Goal: Transaction & Acquisition: Purchase product/service

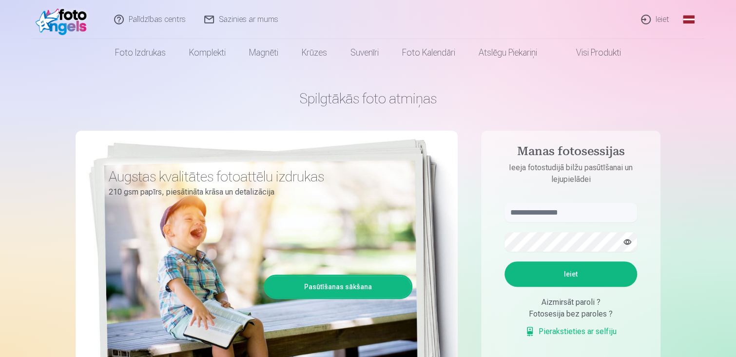
click at [474, 110] on div "Spilgtākās foto atmiņas Augstas kvalitātes fotoattēlu izdrukas 210 gsm papīrs, …" at bounding box center [368, 244] width 585 height 356
click at [534, 212] on input "text" at bounding box center [570, 212] width 133 height 19
type input "**********"
click at [575, 272] on button "Ieiet" at bounding box center [570, 273] width 133 height 25
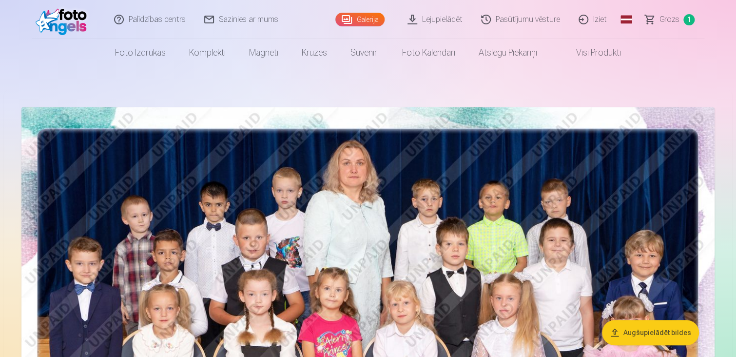
click at [655, 55] on nav "Foto izdrukas Augstas kvalitātes fotoattēlu izdrukas 210 gsm papīrs, piesātināt…" at bounding box center [368, 52] width 736 height 27
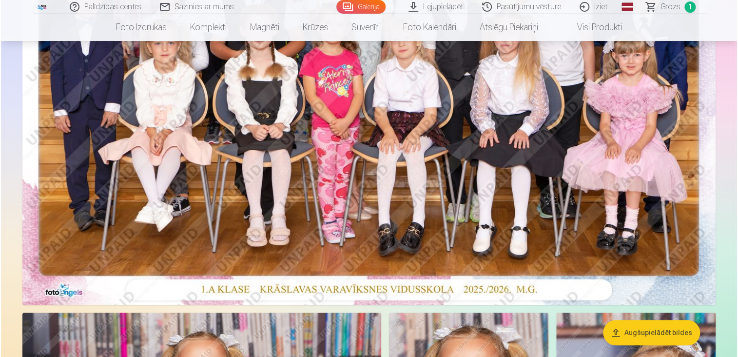
scroll to position [273, 0]
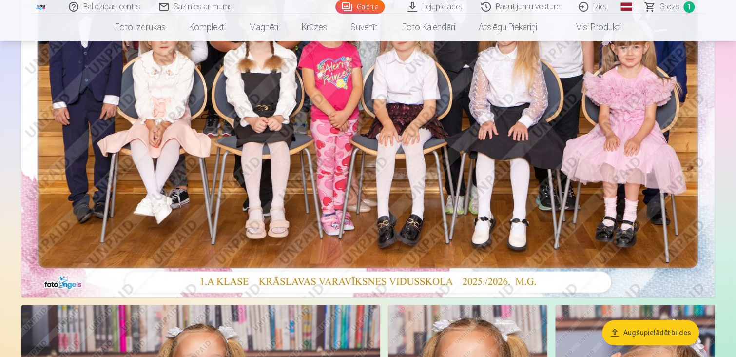
click at [551, 127] on img at bounding box center [367, 65] width 693 height 462
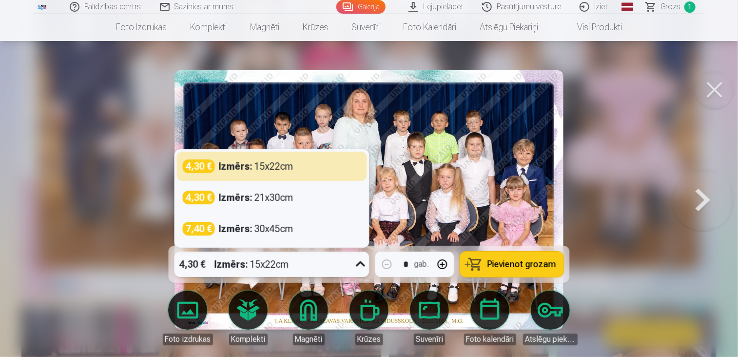
click at [364, 263] on icon at bounding box center [360, 263] width 9 height 5
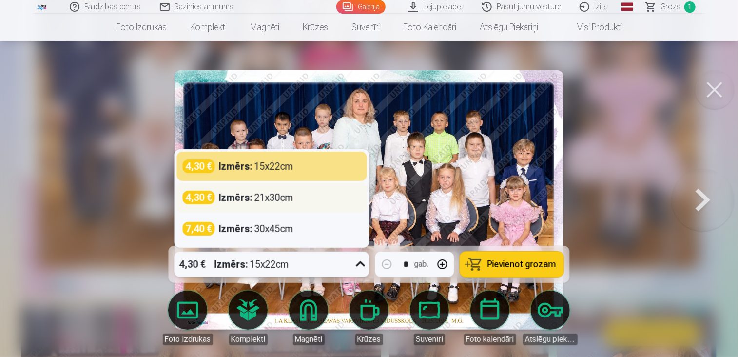
click at [283, 204] on div "Izmērs : 21x30cm" at bounding box center [256, 198] width 75 height 14
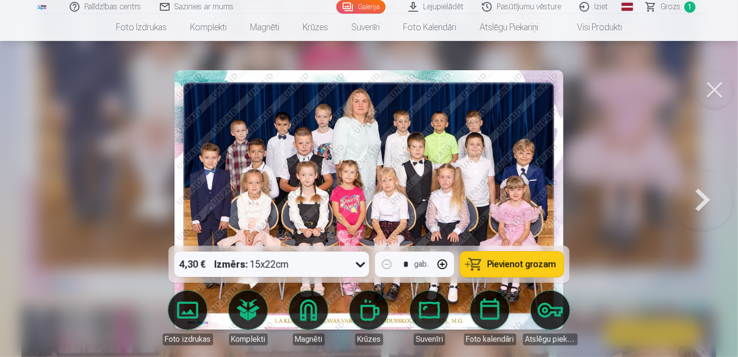
click at [675, 8] on span "Grozs" at bounding box center [670, 7] width 20 height 12
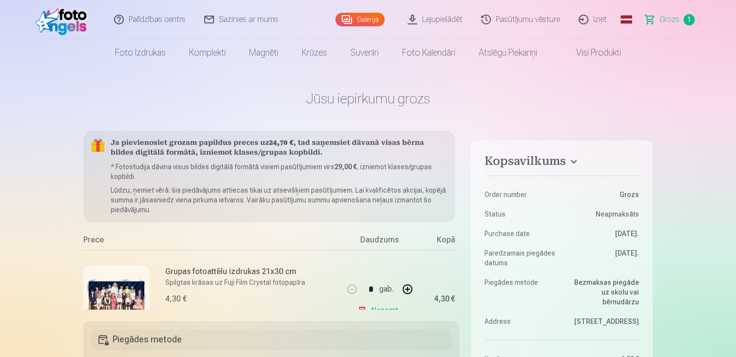
click at [367, 25] on link "Galerija" at bounding box center [359, 20] width 49 height 14
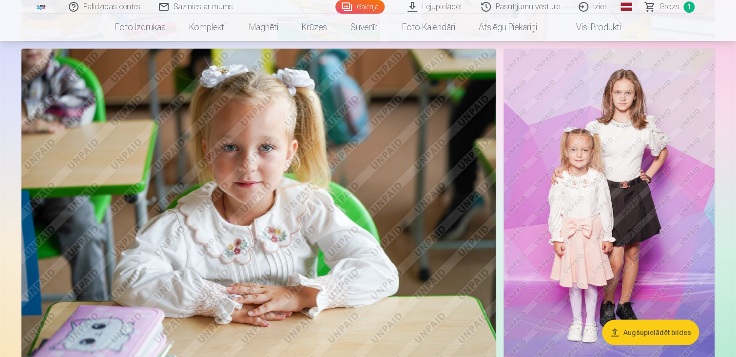
scroll to position [780, 0]
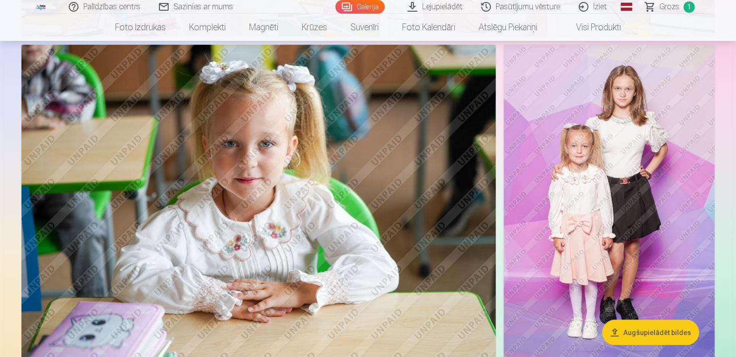
click at [647, 169] on img at bounding box center [608, 202] width 211 height 316
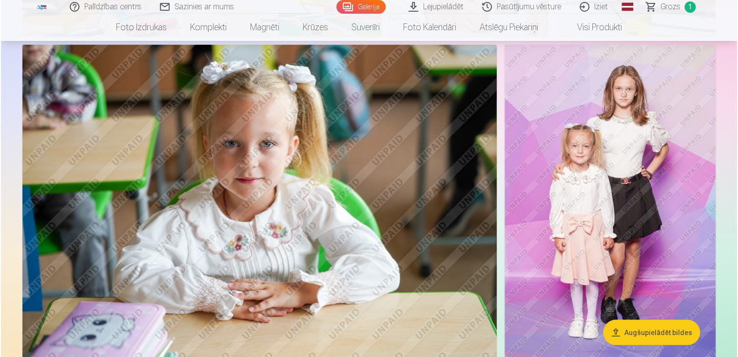
scroll to position [781, 0]
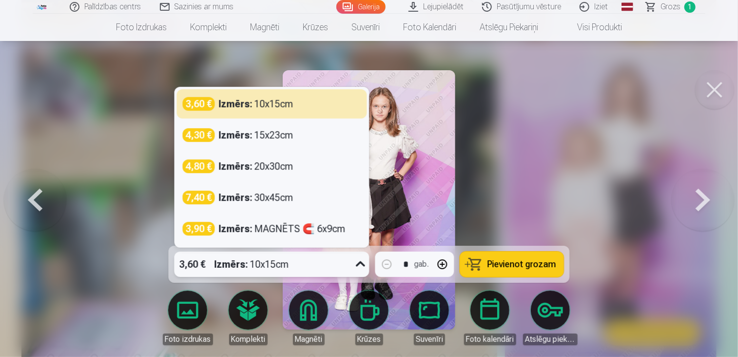
click at [356, 262] on icon at bounding box center [361, 264] width 16 height 16
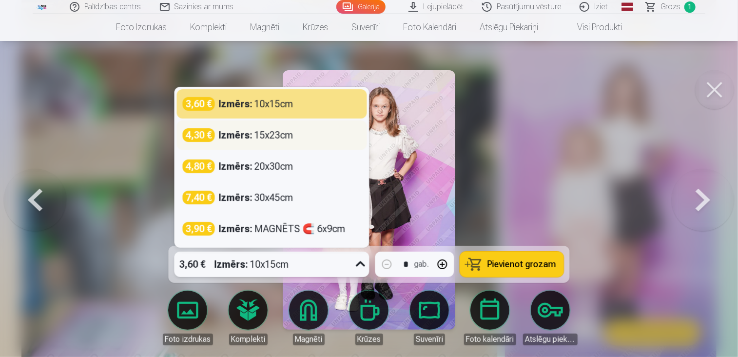
click at [313, 135] on div "4,30 € Izmērs : 15x23cm" at bounding box center [272, 135] width 178 height 14
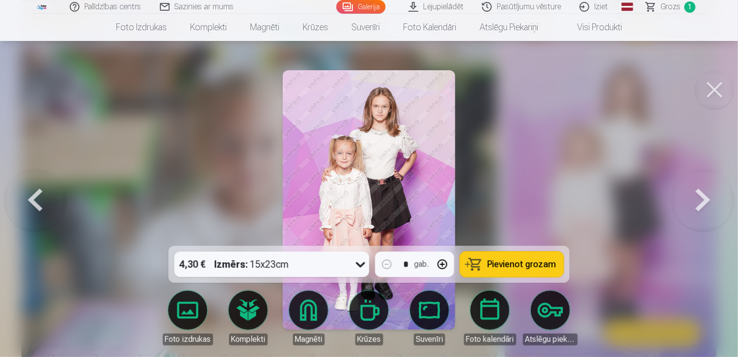
click at [499, 266] on span "Pievienot grozam" at bounding box center [521, 264] width 69 height 9
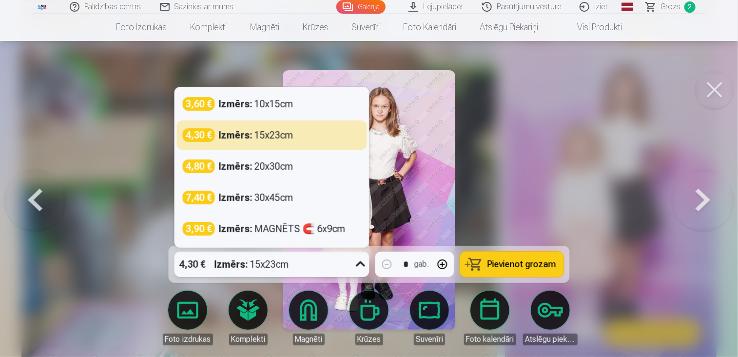
click at [342, 270] on div "4,30 € Izmērs : 15x23cm" at bounding box center [262, 263] width 176 height 25
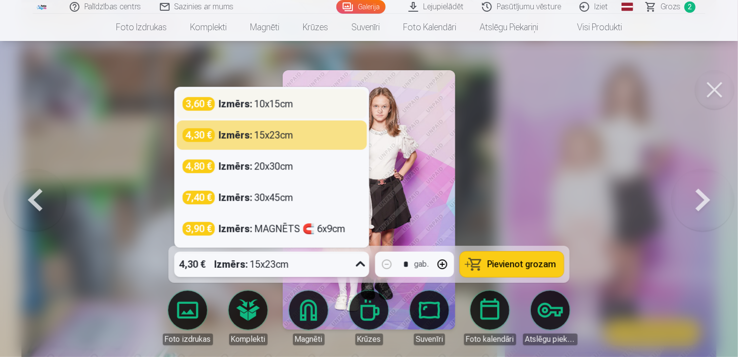
click at [310, 103] on div "3,60 € Izmērs : 10x15cm" at bounding box center [272, 104] width 178 height 14
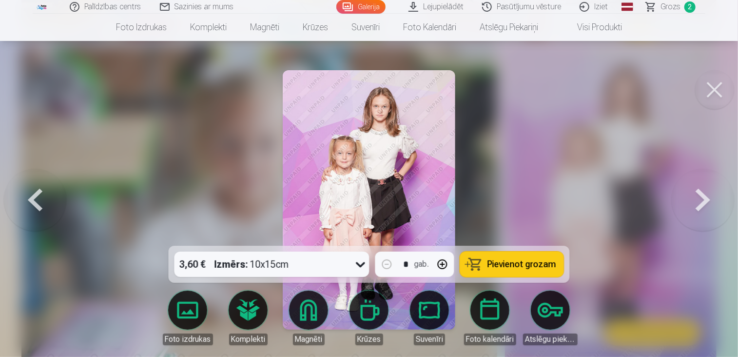
click at [514, 260] on span "Pievienot grozam" at bounding box center [521, 264] width 69 height 9
click at [380, 4] on link "Galerija" at bounding box center [360, 7] width 49 height 14
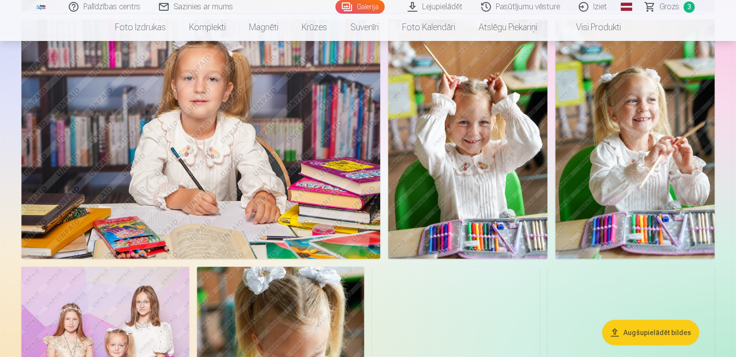
scroll to position [1130, 0]
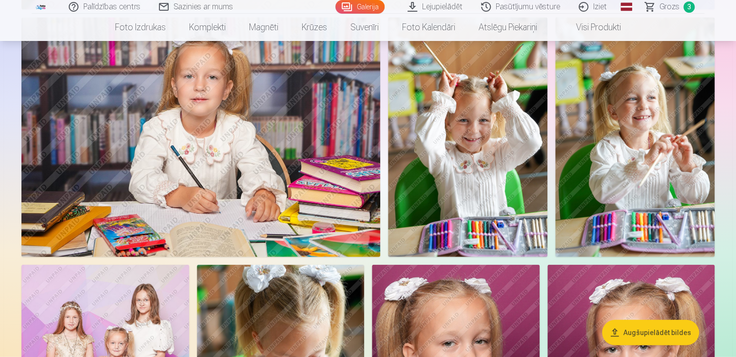
click at [605, 109] on img at bounding box center [634, 137] width 159 height 239
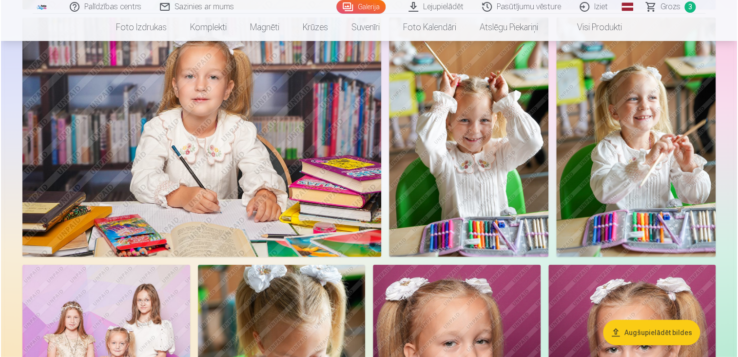
scroll to position [1132, 0]
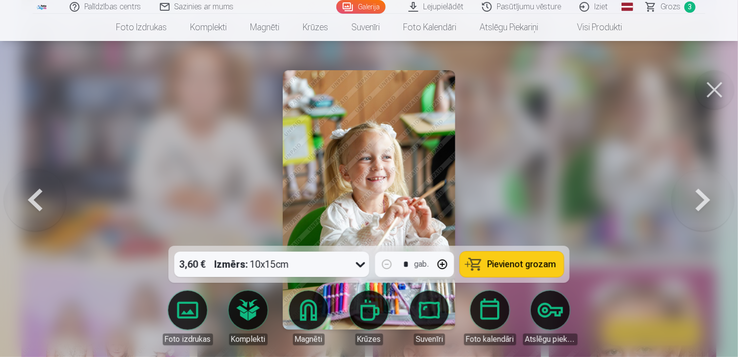
click at [509, 260] on span "Pievienot grozam" at bounding box center [521, 264] width 69 height 9
click at [699, 191] on button at bounding box center [702, 200] width 62 height 72
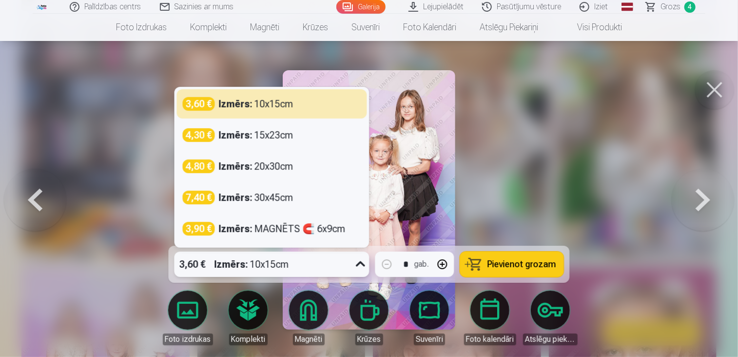
click at [353, 264] on icon at bounding box center [361, 264] width 16 height 16
click at [499, 268] on span "Pievienot grozam" at bounding box center [521, 264] width 69 height 9
click at [359, 266] on icon at bounding box center [361, 264] width 16 height 16
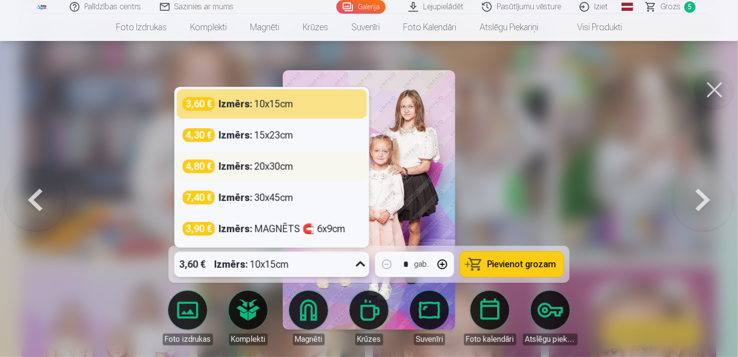
click at [287, 166] on div "Izmērs : 20x30cm" at bounding box center [256, 166] width 75 height 14
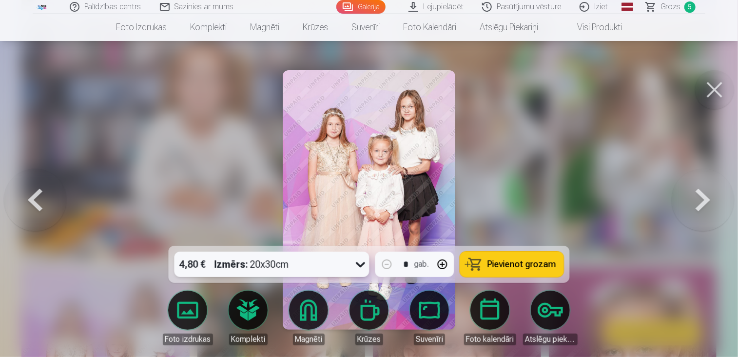
click at [508, 268] on span "Pievienot grozam" at bounding box center [521, 264] width 69 height 9
click at [710, 193] on button at bounding box center [702, 200] width 62 height 72
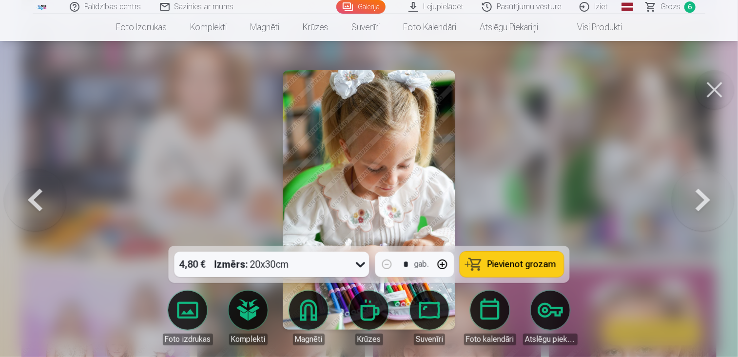
click at [710, 193] on button at bounding box center [702, 200] width 62 height 72
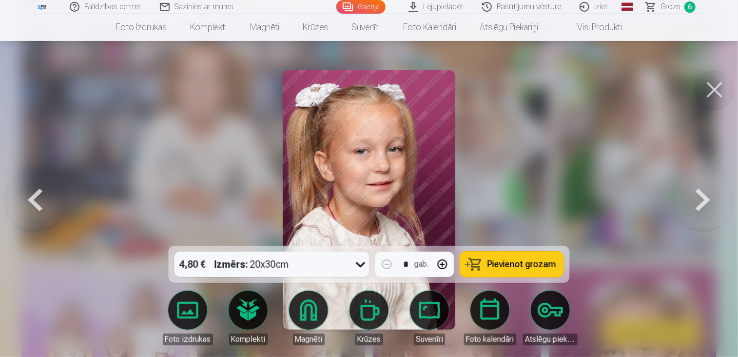
click at [710, 193] on button at bounding box center [702, 200] width 62 height 72
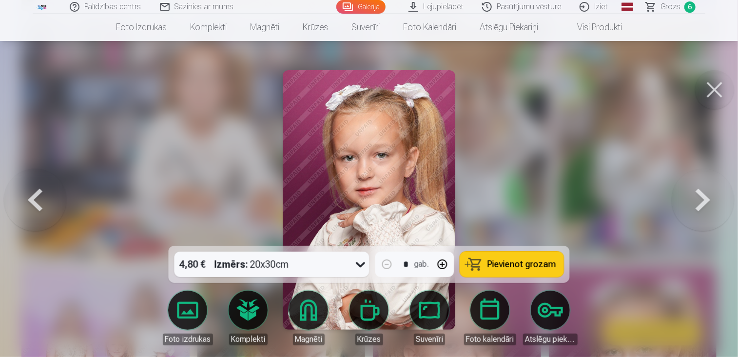
click at [710, 193] on button at bounding box center [702, 200] width 62 height 72
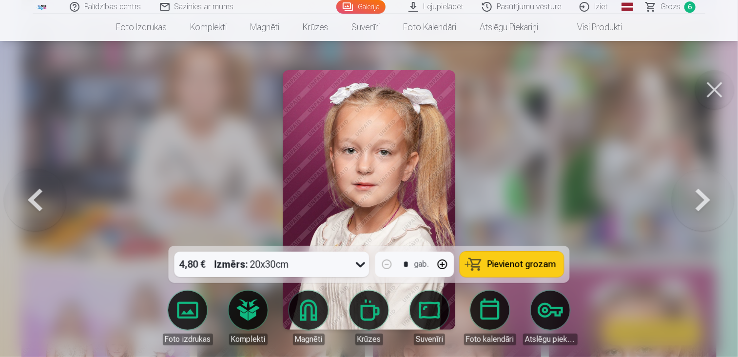
click at [710, 193] on button at bounding box center [702, 200] width 62 height 72
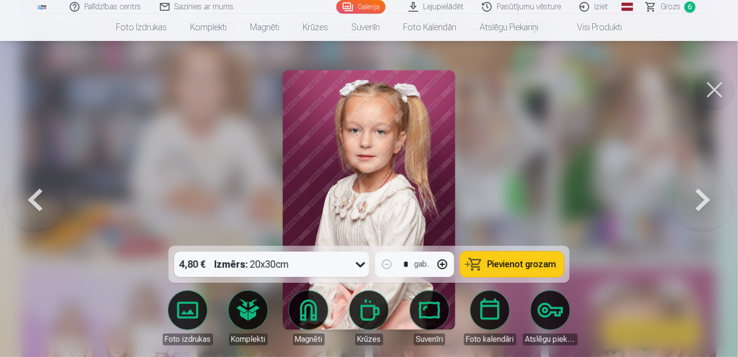
click at [712, 93] on button at bounding box center [714, 89] width 39 height 39
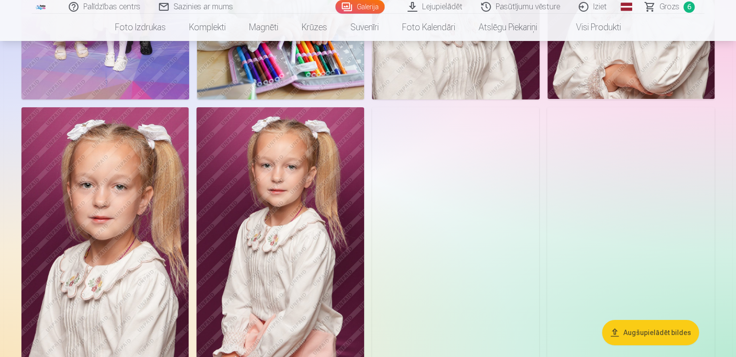
scroll to position [1559, 0]
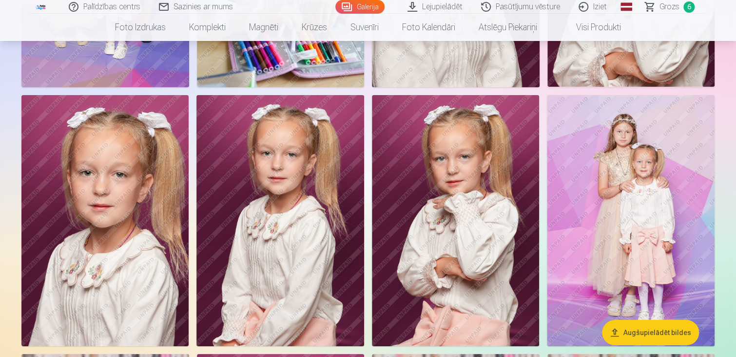
click at [637, 136] on img at bounding box center [631, 220] width 168 height 251
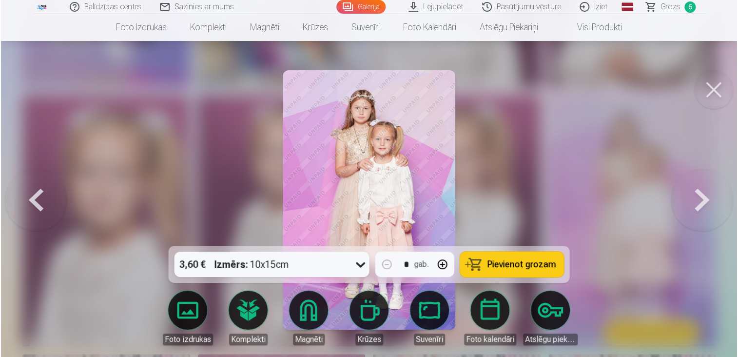
scroll to position [1563, 0]
click at [515, 253] on button "Pievienot grozam" at bounding box center [512, 263] width 104 height 25
click at [711, 93] on button at bounding box center [714, 89] width 39 height 39
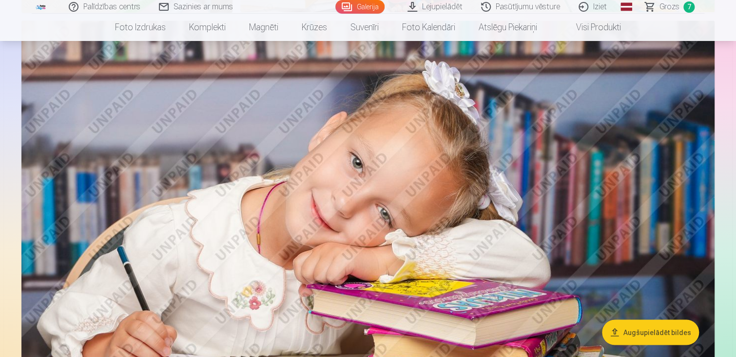
scroll to position [2475, 0]
click at [434, 151] on img at bounding box center [367, 252] width 693 height 462
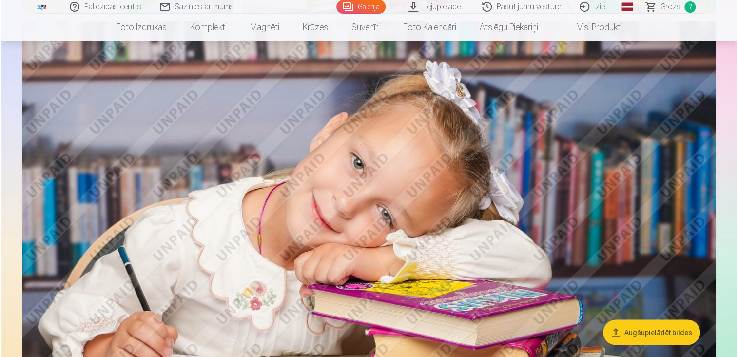
scroll to position [2482, 0]
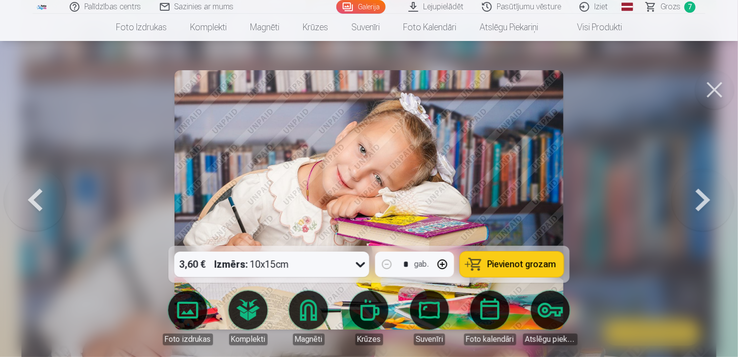
click at [511, 265] on span "Pievienot grozam" at bounding box center [521, 264] width 69 height 9
click at [725, 85] on button at bounding box center [714, 89] width 39 height 39
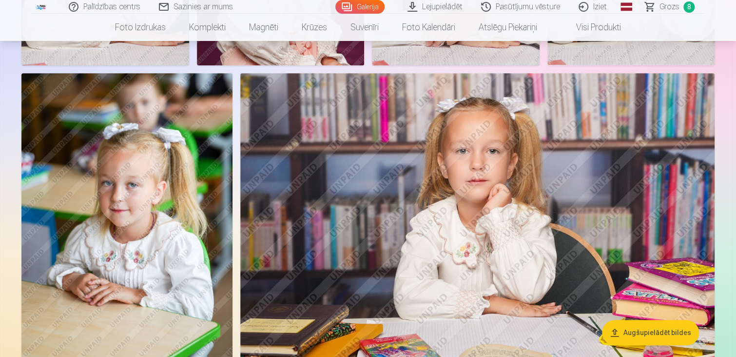
scroll to position [2086, 0]
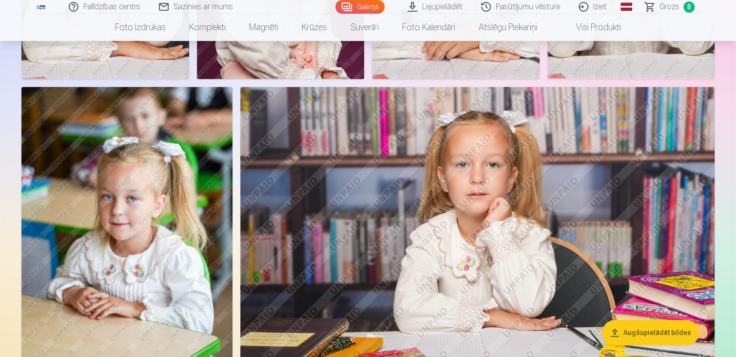
click at [204, 217] on img at bounding box center [126, 245] width 211 height 316
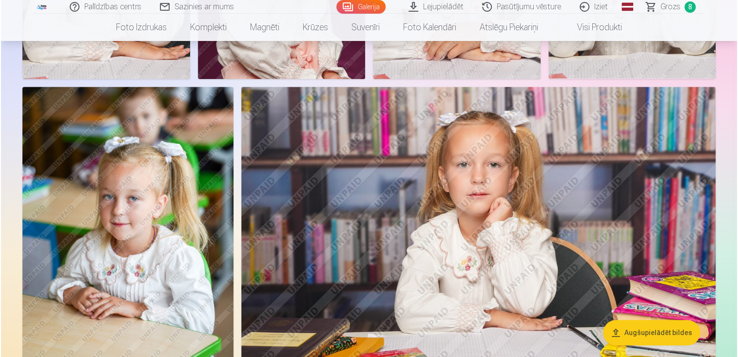
scroll to position [2091, 0]
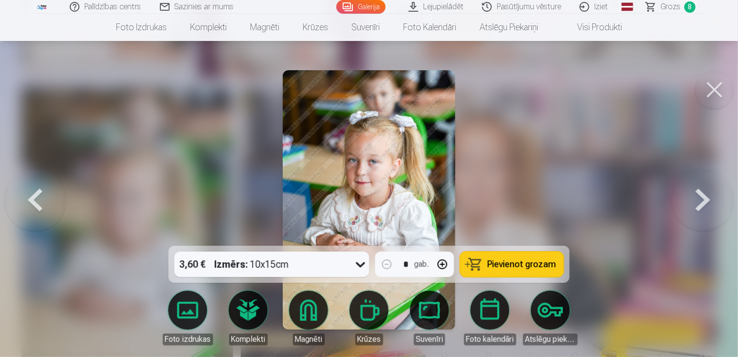
click at [509, 262] on span "Pievienot grozam" at bounding box center [521, 264] width 69 height 9
click at [721, 95] on button at bounding box center [714, 89] width 39 height 39
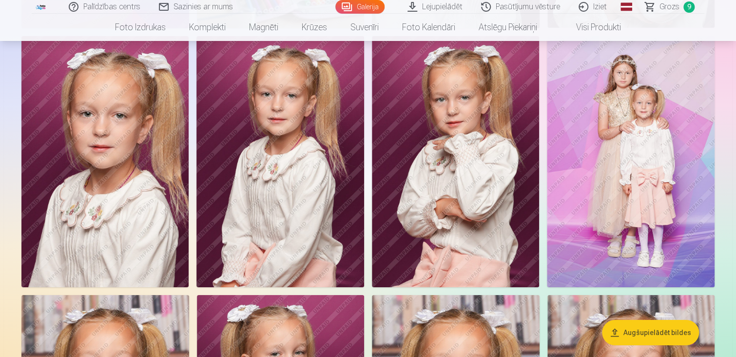
scroll to position [1618, 0]
click at [336, 160] on img at bounding box center [280, 162] width 168 height 251
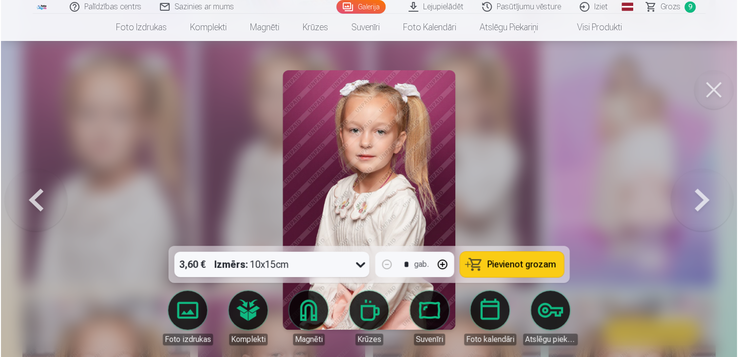
scroll to position [1622, 0]
click at [32, 200] on button at bounding box center [35, 200] width 62 height 72
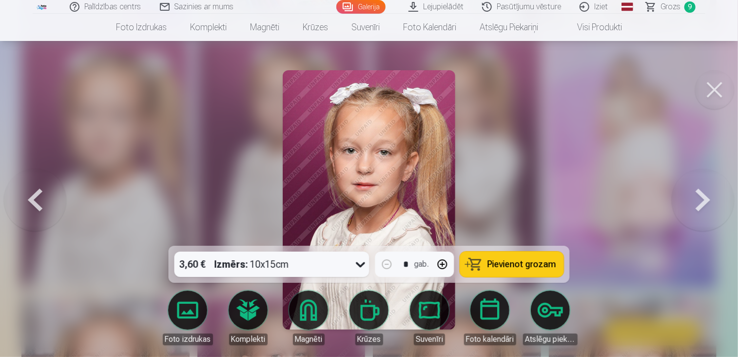
click at [707, 206] on button at bounding box center [702, 200] width 62 height 72
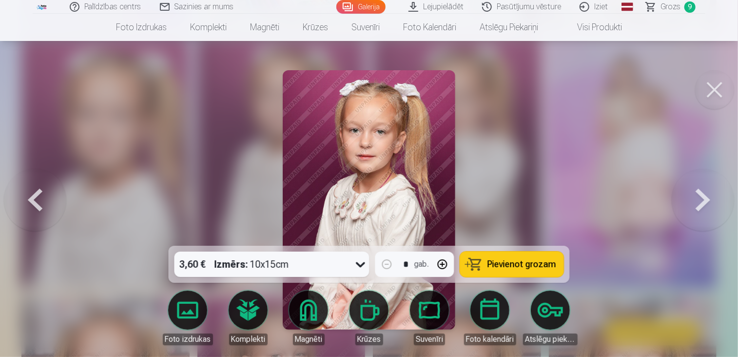
click at [718, 93] on button at bounding box center [714, 89] width 39 height 39
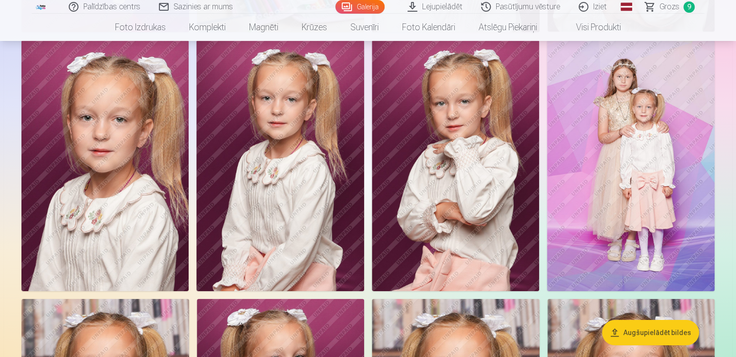
scroll to position [1618, 0]
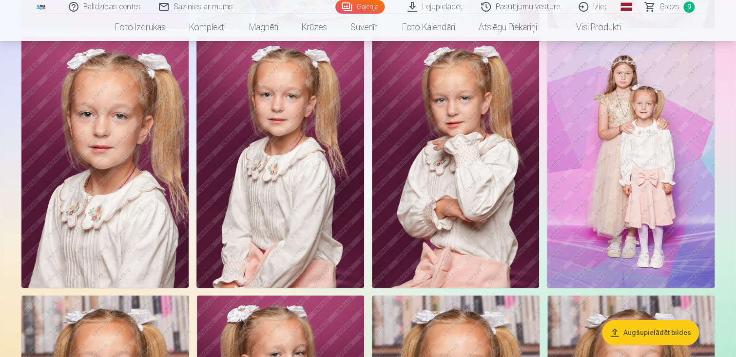
click at [111, 173] on img at bounding box center [104, 162] width 167 height 251
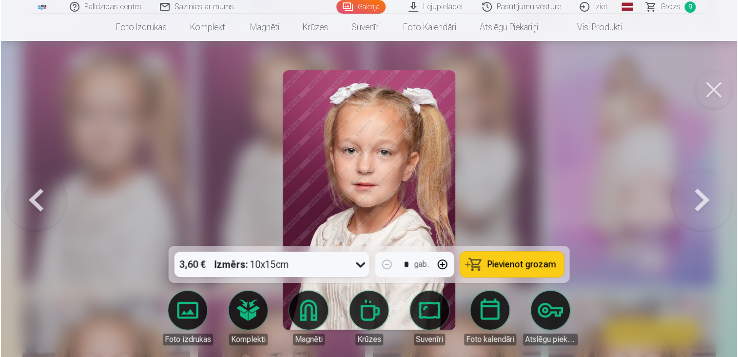
scroll to position [1622, 0]
click at [698, 191] on button at bounding box center [702, 200] width 62 height 72
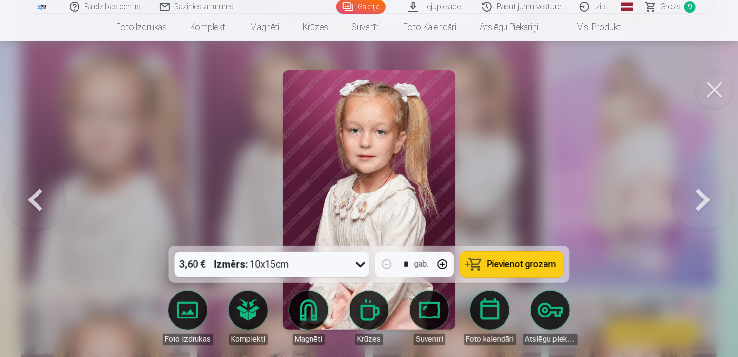
click at [698, 191] on button at bounding box center [702, 200] width 62 height 72
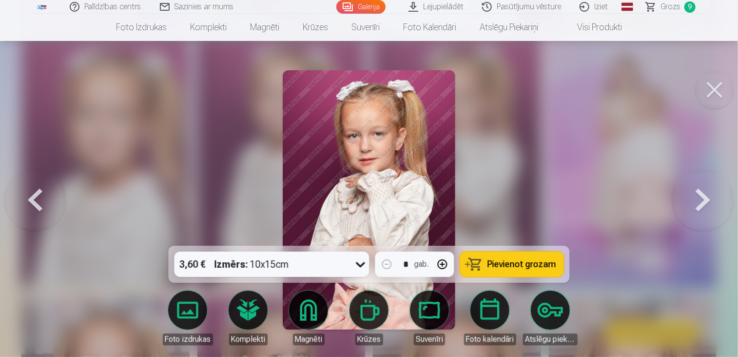
click at [517, 263] on span "Pievienot grozam" at bounding box center [521, 264] width 69 height 9
click at [668, 5] on span "Grozs" at bounding box center [670, 7] width 20 height 12
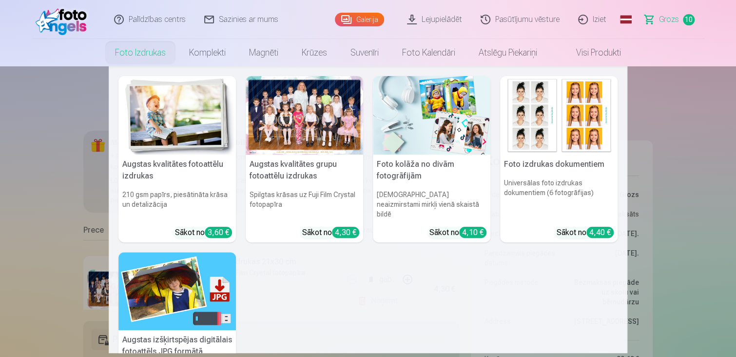
click at [726, 114] on nav "Augstas kvalitātes fotoattēlu izdrukas 210 gsm papīrs, piesātināta krāsa un det…" at bounding box center [368, 209] width 736 height 287
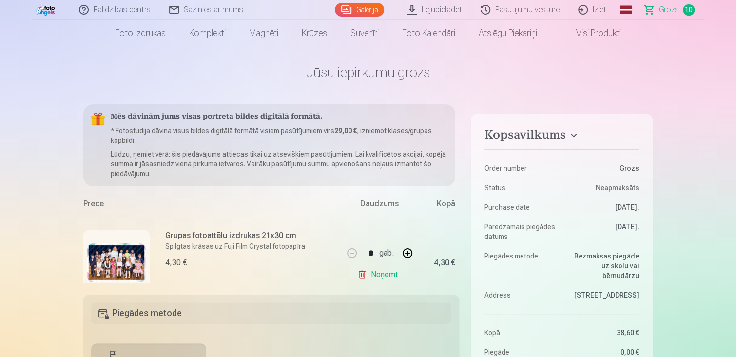
scroll to position [19, 0]
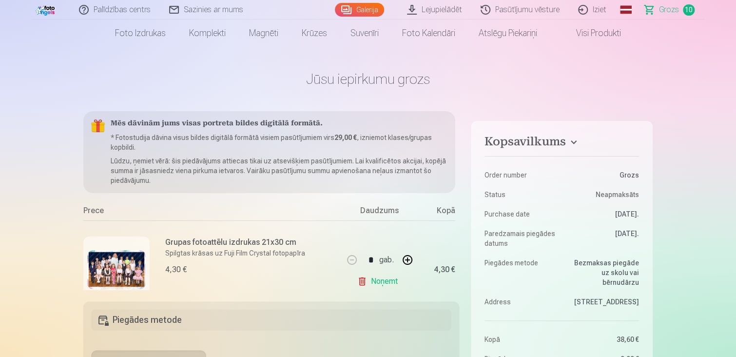
click at [692, 8] on span "10" at bounding box center [689, 9] width 12 height 11
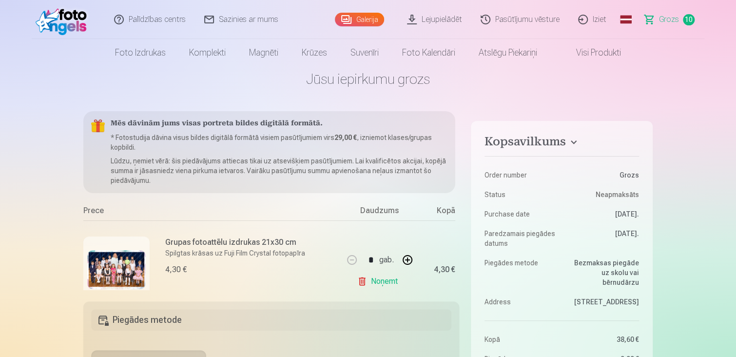
scroll to position [0, 0]
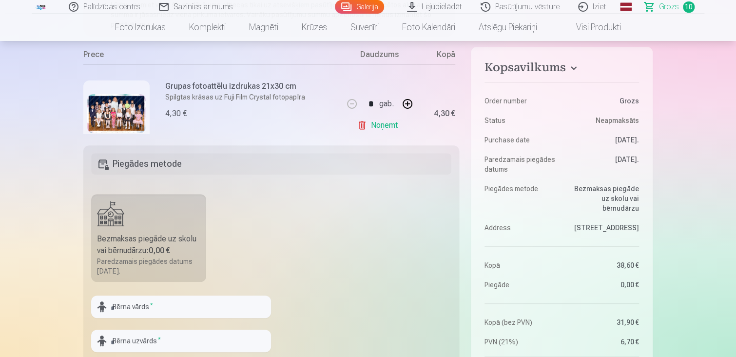
scroll to position [156, 0]
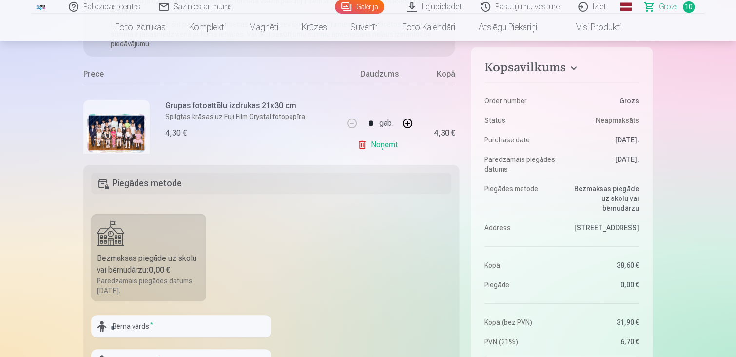
click at [216, 113] on p "Spilgtas krāsas uz Fuji Film Crystal fotopapīra" at bounding box center [235, 117] width 140 height 10
click at [358, 77] on div "Daudzums" at bounding box center [379, 76] width 73 height 16
click at [370, 70] on div "Daudzums" at bounding box center [379, 76] width 73 height 16
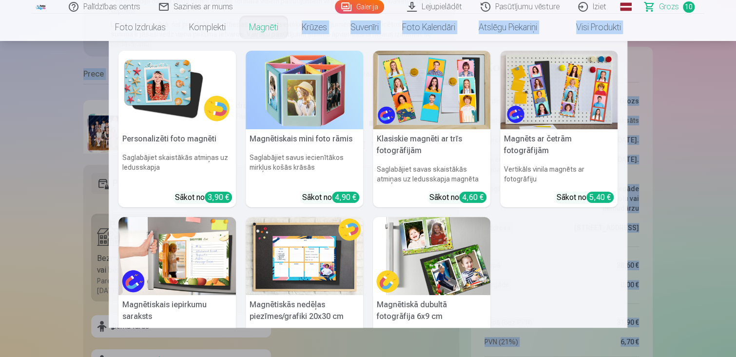
drag, startPoint x: 370, startPoint y: 70, endPoint x: 246, endPoint y: 47, distance: 126.9
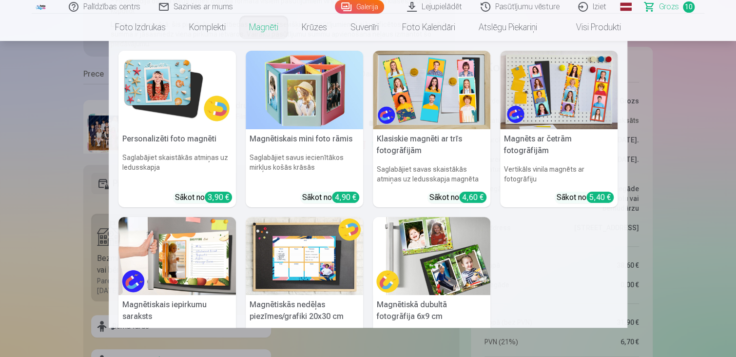
click at [32, 120] on nav "Personalizēti foto magnēti Saglabājiet skaistākās atmiņas uz ledusskapja Sākot …" at bounding box center [368, 184] width 736 height 287
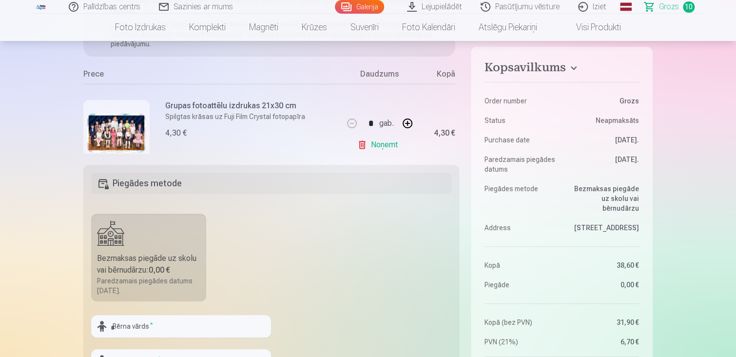
click at [95, 75] on div "Prece" at bounding box center [213, 76] width 260 height 16
click at [445, 76] on div "Kopā" at bounding box center [435, 76] width 39 height 16
click at [673, 9] on span "Grozs" at bounding box center [669, 7] width 20 height 12
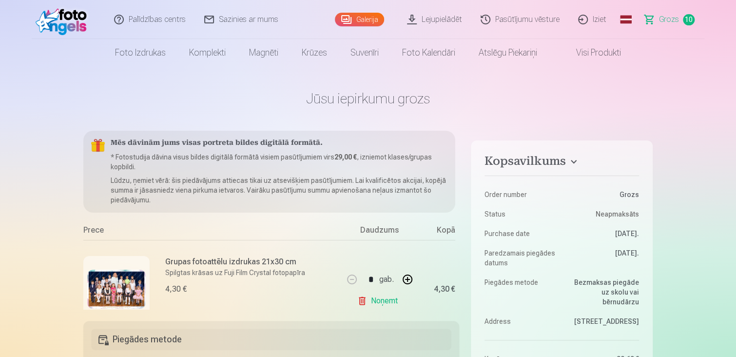
scroll to position [154, 0]
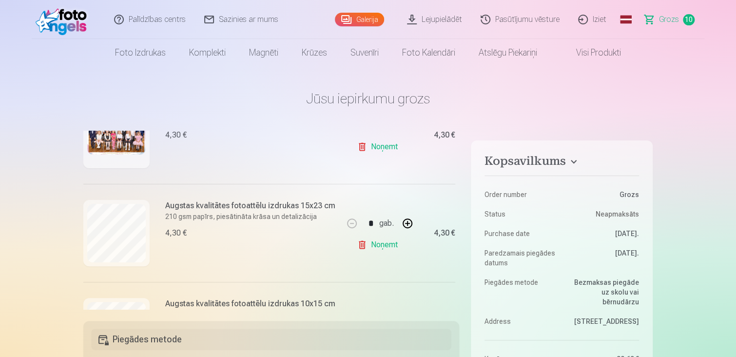
click at [388, 241] on link "Noņemt" at bounding box center [379, 244] width 44 height 19
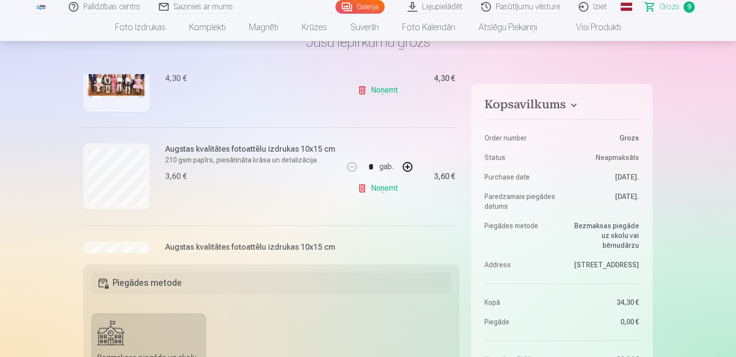
scroll to position [58, 0]
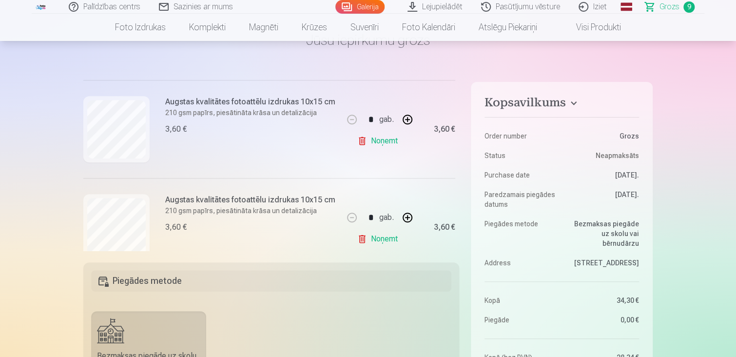
scroll to position [308, 0]
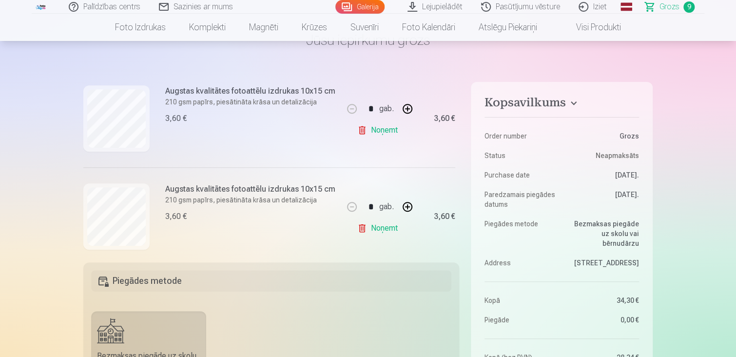
drag, startPoint x: 459, startPoint y: 91, endPoint x: 459, endPoint y: 138, distance: 46.8
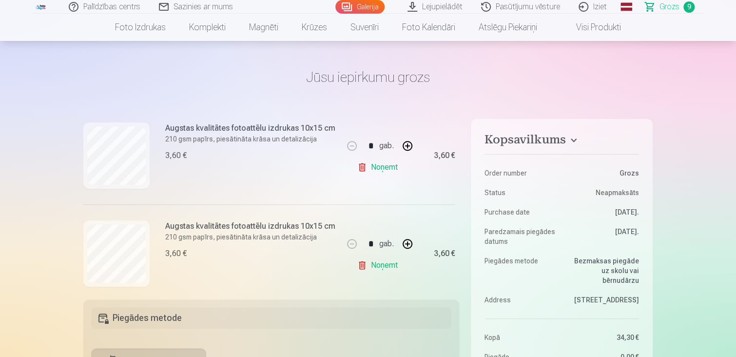
scroll to position [19, 0]
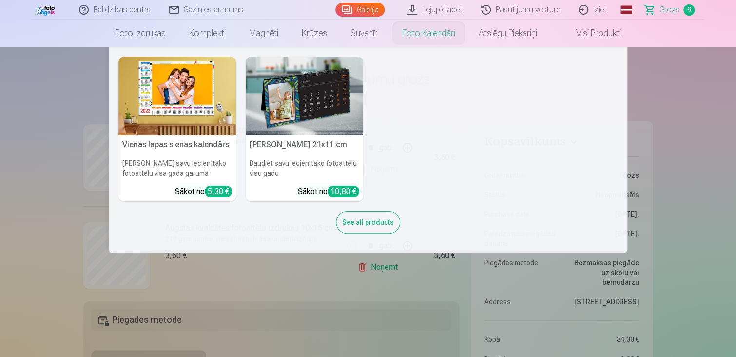
drag, startPoint x: 692, startPoint y: 125, endPoint x: 476, endPoint y: 158, distance: 218.9
click at [476, 158] on nav "Vienas lapas sienas kalendārs Parādiet savu iecienītāko fotoattēlu visa gada ga…" at bounding box center [368, 150] width 736 height 206
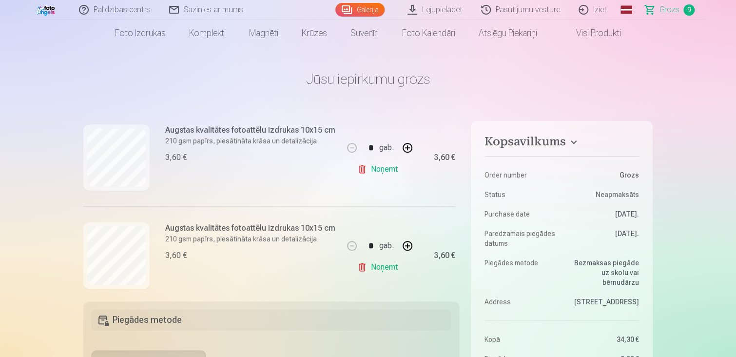
click at [458, 181] on div "Mēs dāvinām jums visas portreta bildes digitālā formātā. * Fotostudija dāvina v…" at bounding box center [271, 200] width 376 height 178
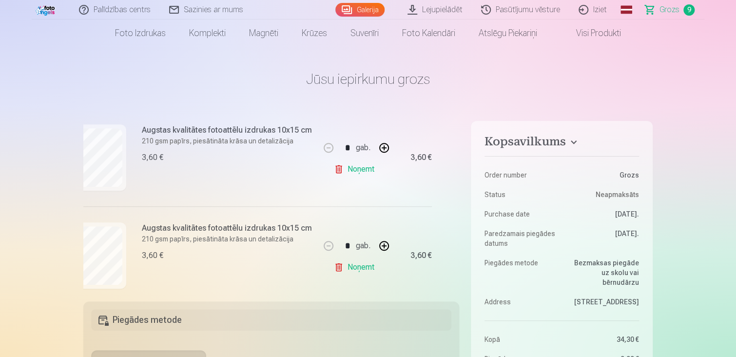
click at [458, 181] on div "Mēs dāvinām jums visas portreta bildes digitālā formātā. * Fotostudija dāvina v…" at bounding box center [271, 200] width 376 height 178
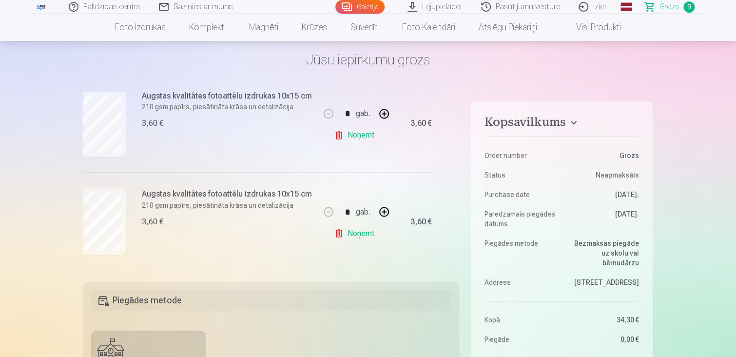
scroll to position [58, 0]
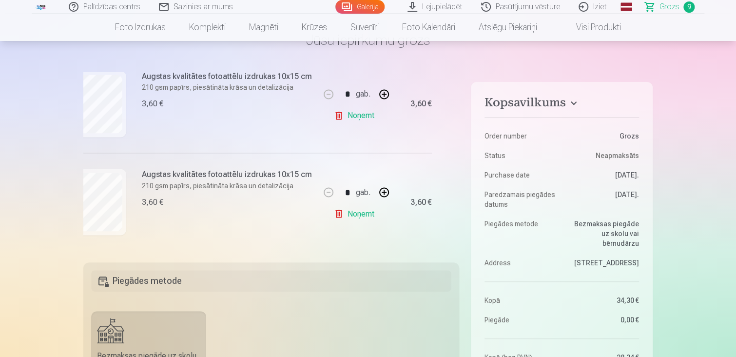
click at [367, 1] on link "Galerija" at bounding box center [359, 7] width 49 height 14
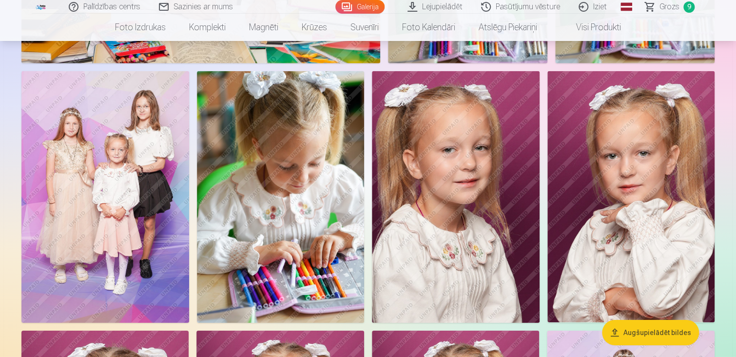
scroll to position [1325, 0]
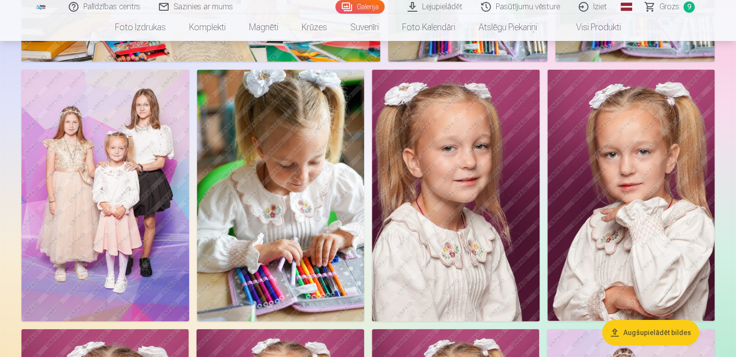
click at [297, 225] on img at bounding box center [281, 195] width 168 height 251
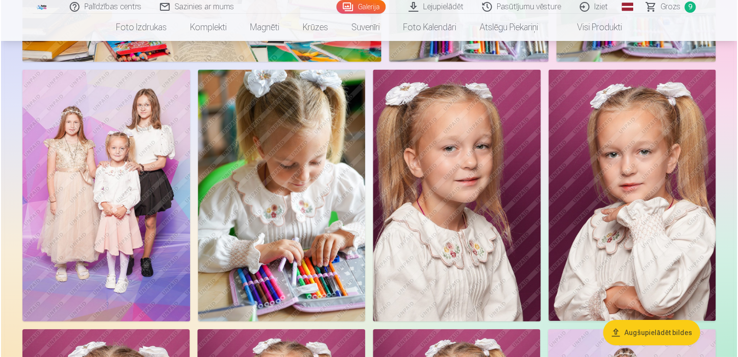
scroll to position [1329, 0]
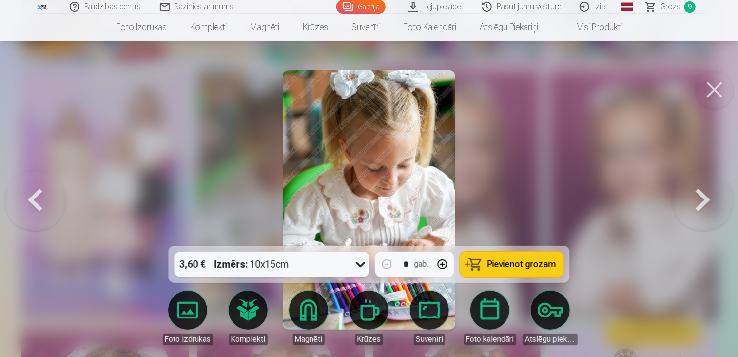
click at [490, 262] on span "Pievienot grozam" at bounding box center [521, 264] width 69 height 9
click at [718, 94] on button at bounding box center [714, 89] width 39 height 39
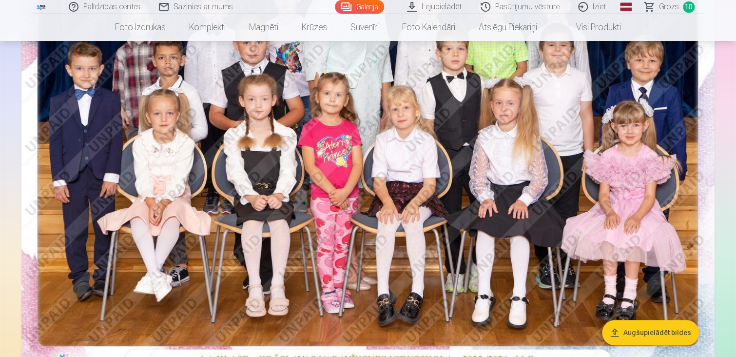
scroll to position [214, 0]
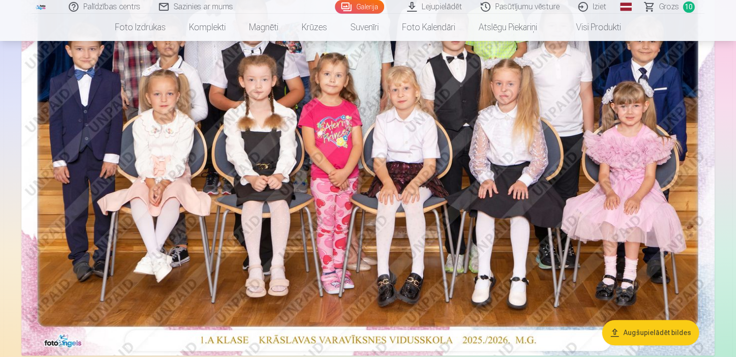
click at [657, 2] on link "Grozs 10" at bounding box center [669, 7] width 69 height 14
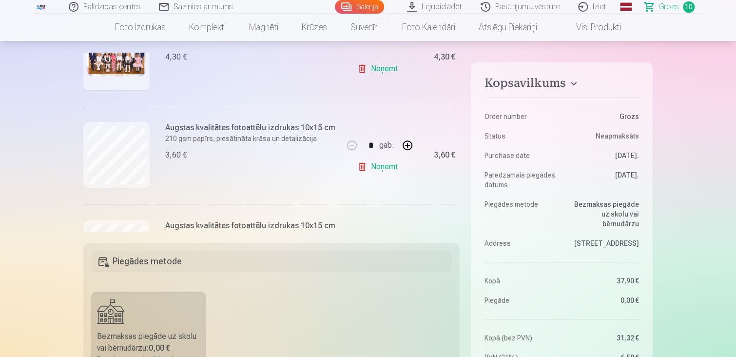
scroll to position [97, 0]
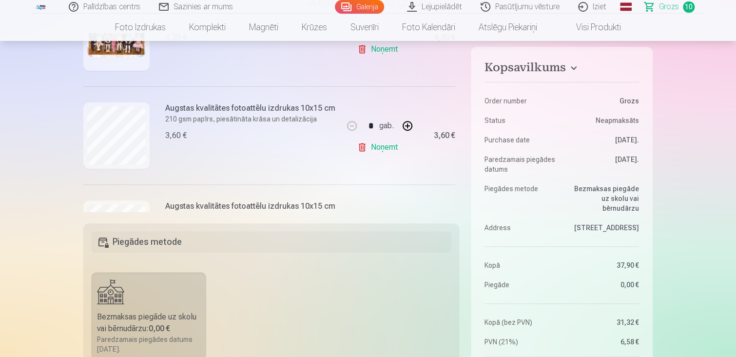
click at [456, 76] on div "Mēs dāvinām jums visas portreta bildes digitālā formātā. * Fotostudija dāvina v…" at bounding box center [271, 122] width 376 height 178
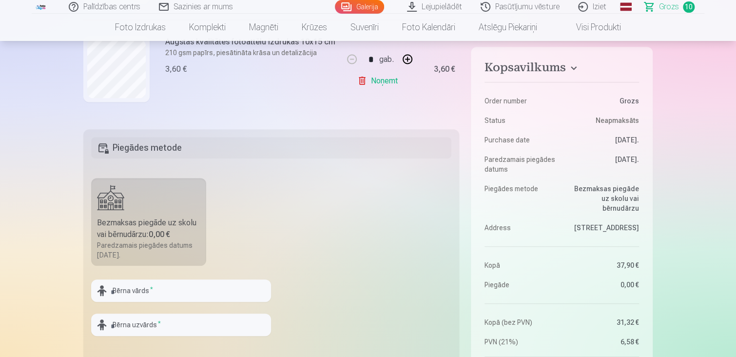
scroll to position [195, 0]
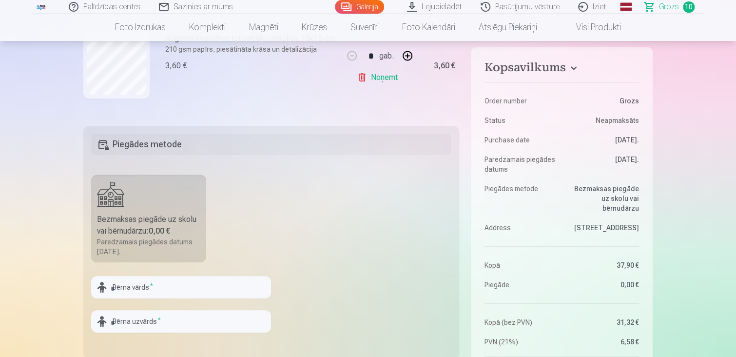
click at [435, 5] on link "Lejupielādēt" at bounding box center [435, 7] width 74 height 14
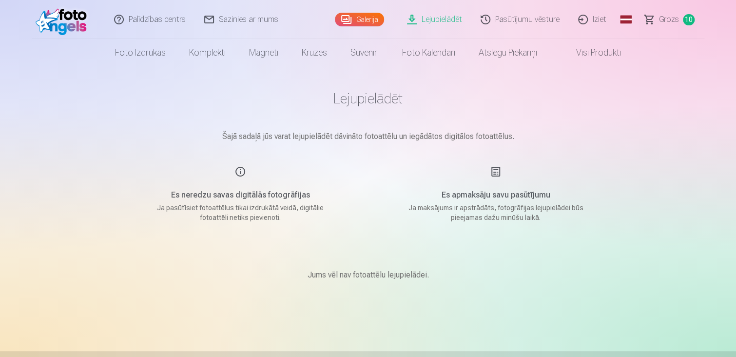
click at [516, 140] on p "Šajā sadaļā jūs varat lejupielādēt dāvināto fotoattēlu un iegādātos digitālos f…" at bounding box center [367, 137] width 487 height 12
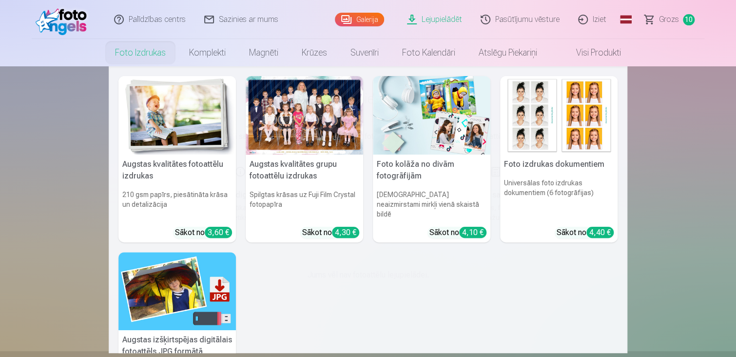
click at [160, 53] on link "Foto izdrukas" at bounding box center [140, 52] width 74 height 27
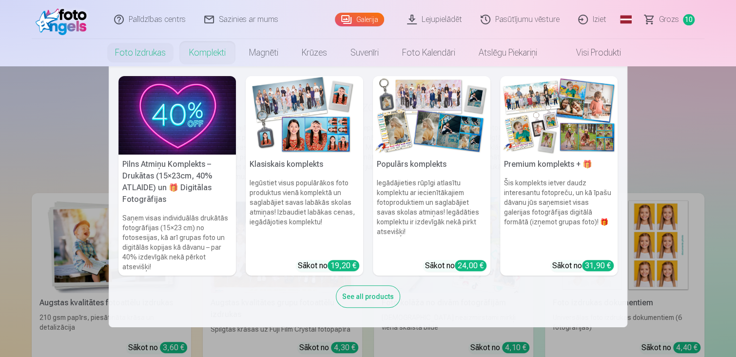
click at [203, 56] on link "Komplekti" at bounding box center [207, 52] width 60 height 27
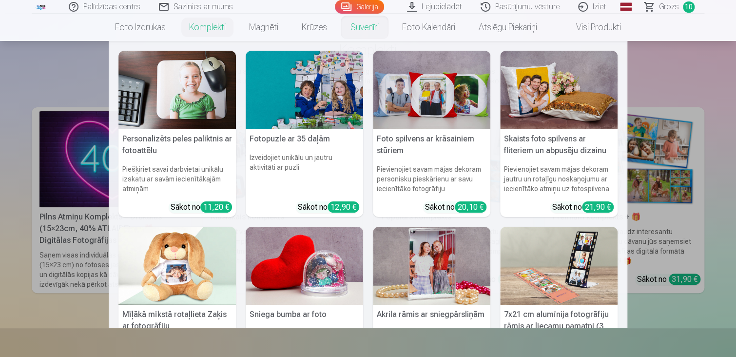
scroll to position [58, 0]
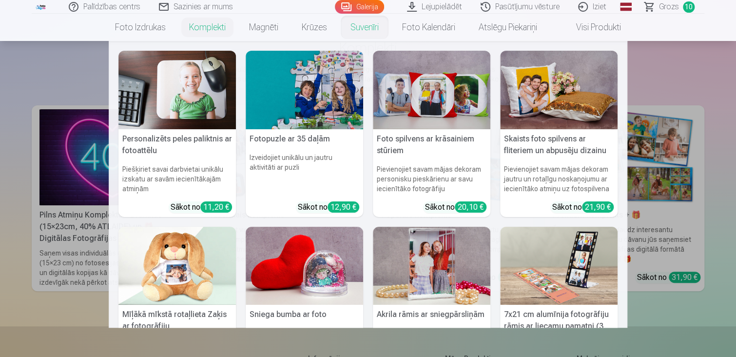
click at [113, 224] on div "Personalizēts peles paliktnis ar fotoattēlu Piešķiriet savai darbvietai unikālu…" at bounding box center [368, 322] width 518 height 563
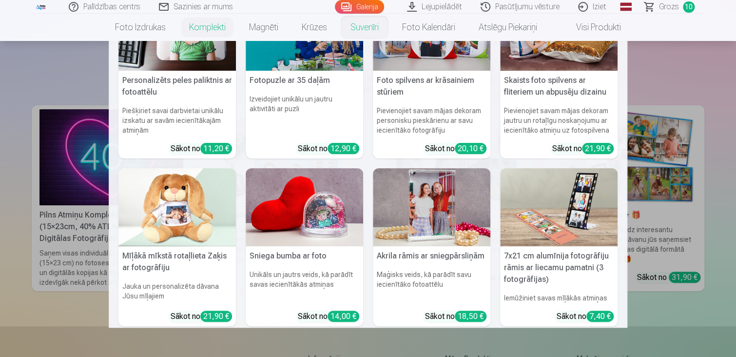
click at [368, 24] on link "Suvenīri" at bounding box center [365, 27] width 52 height 27
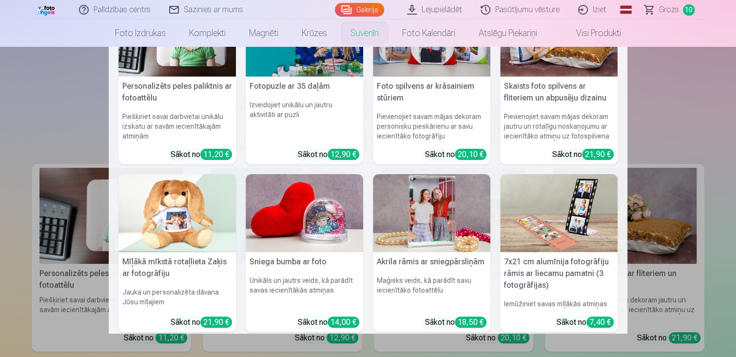
scroll to position [39, 0]
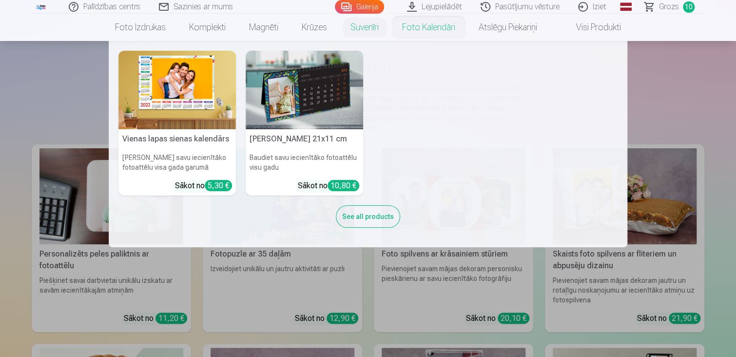
click at [448, 27] on link "Foto kalendāri" at bounding box center [428, 27] width 77 height 27
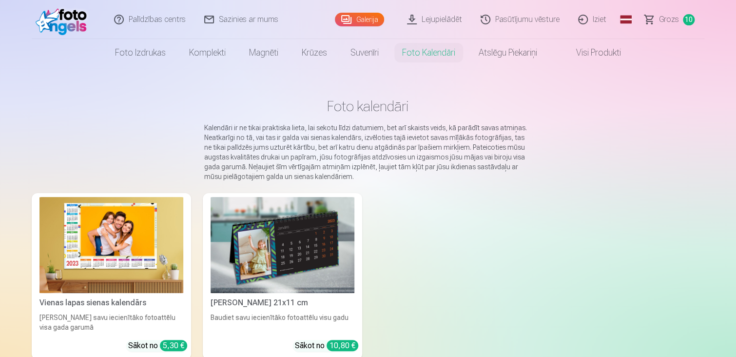
click at [577, 49] on link "Visi produkti" at bounding box center [591, 52] width 84 height 27
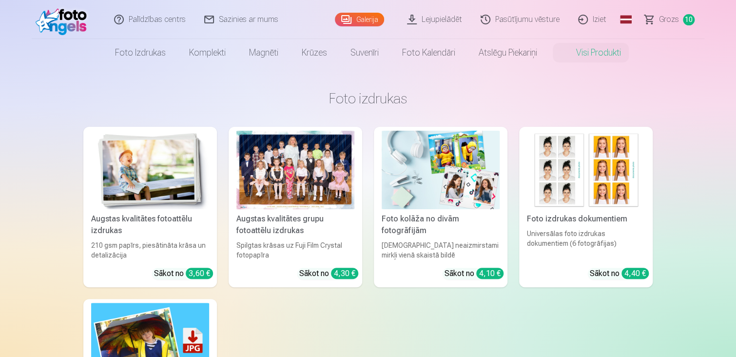
click at [376, 19] on link "Galerija" at bounding box center [359, 20] width 49 height 14
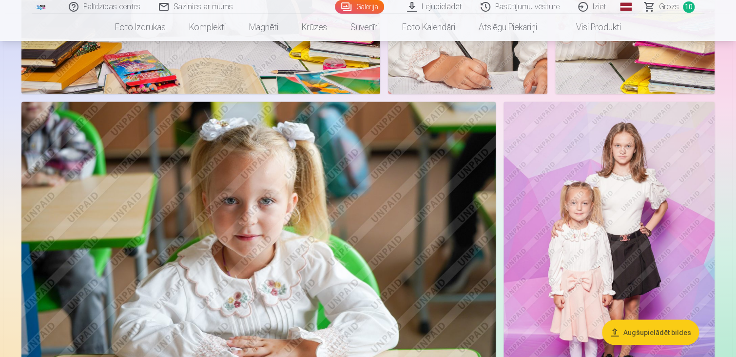
scroll to position [721, 0]
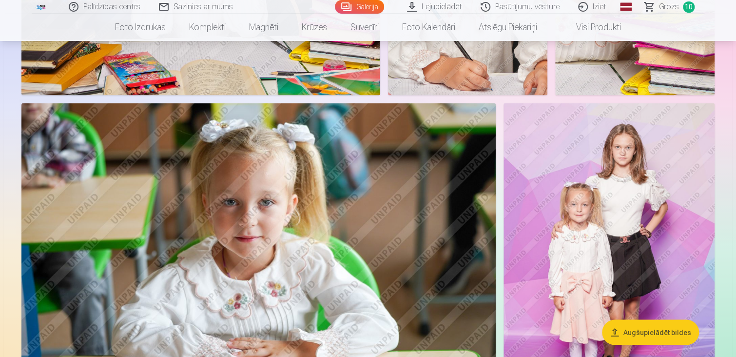
click at [440, 199] on img at bounding box center [258, 261] width 474 height 316
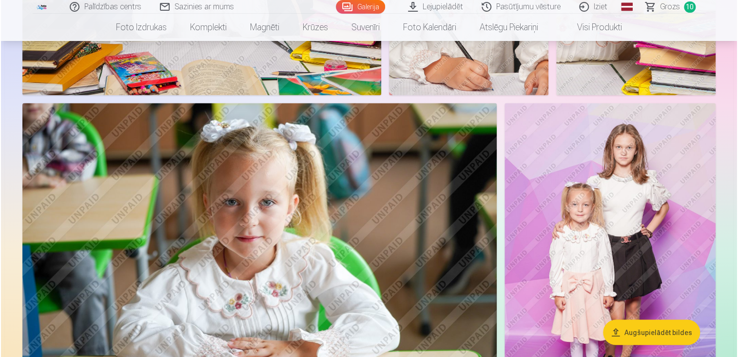
scroll to position [723, 0]
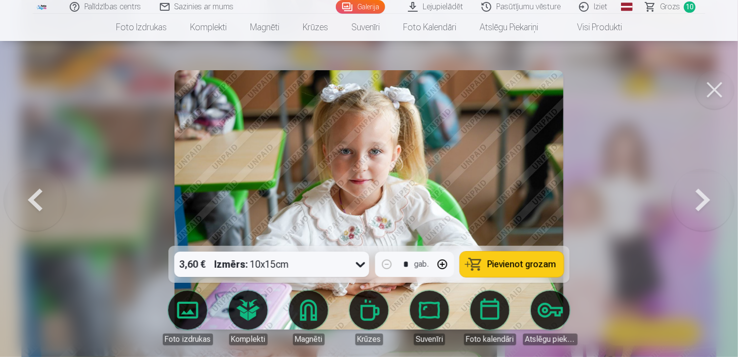
click at [490, 271] on button "Pievienot grozam" at bounding box center [512, 263] width 104 height 25
click at [717, 77] on button at bounding box center [714, 89] width 39 height 39
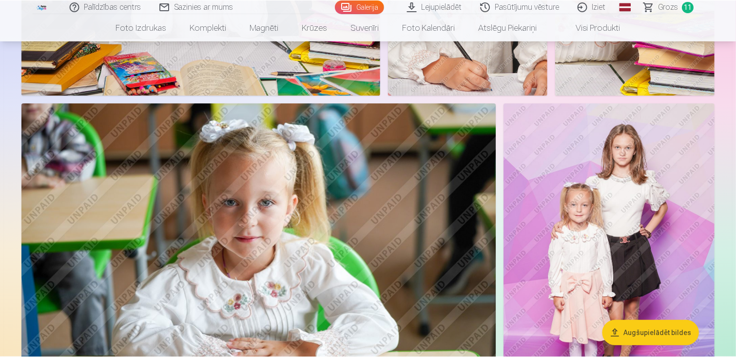
scroll to position [721, 0]
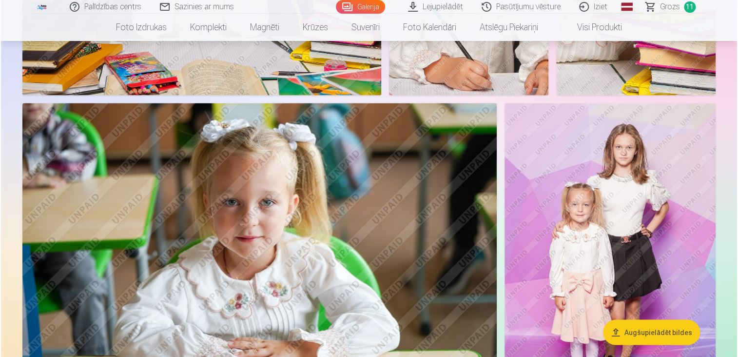
scroll to position [723, 0]
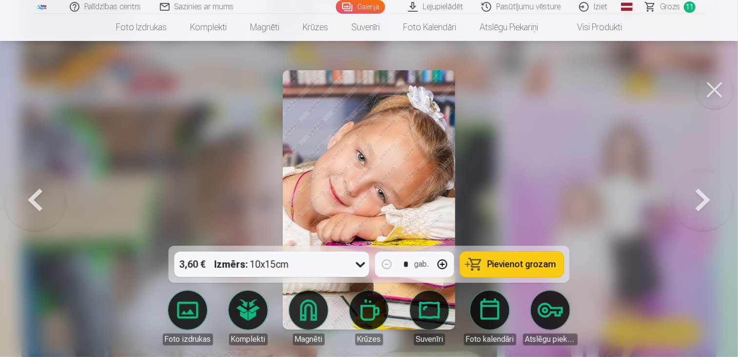
click at [724, 80] on button at bounding box center [714, 89] width 39 height 39
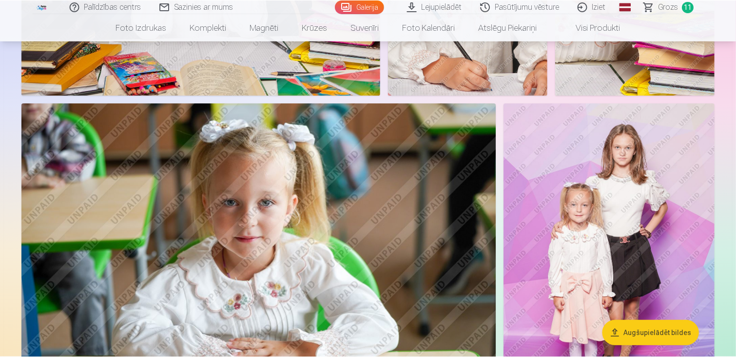
scroll to position [721, 0]
click at [674, 11] on span "Grozs" at bounding box center [669, 7] width 20 height 12
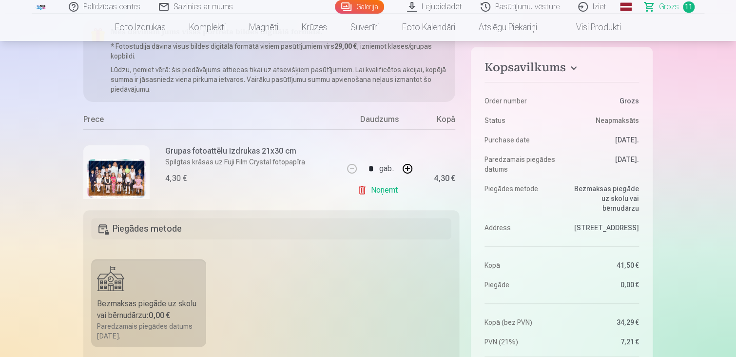
scroll to position [117, 0]
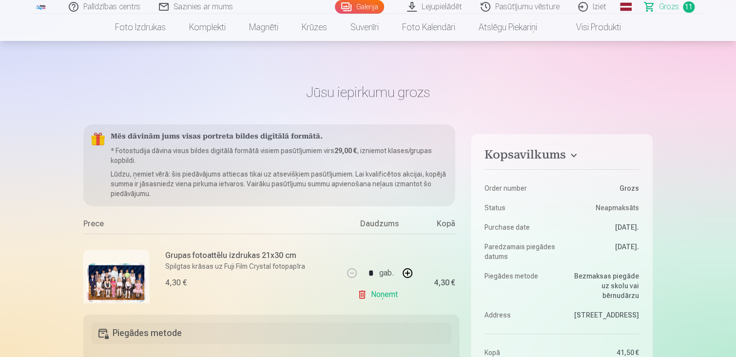
scroll to position [0, 0]
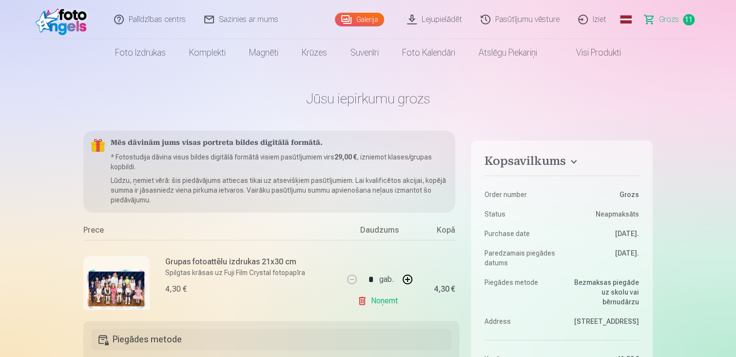
click at [458, 156] on div "Mēs dāvinām jums visas portreta bildes digitālā formātā. * Fotostudija dāvina v…" at bounding box center [271, 220] width 376 height 178
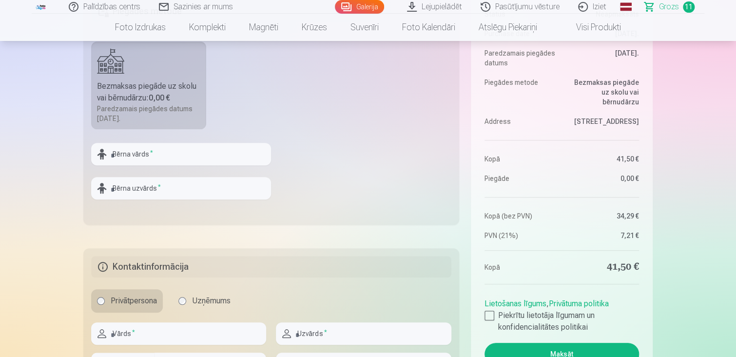
scroll to position [331, 0]
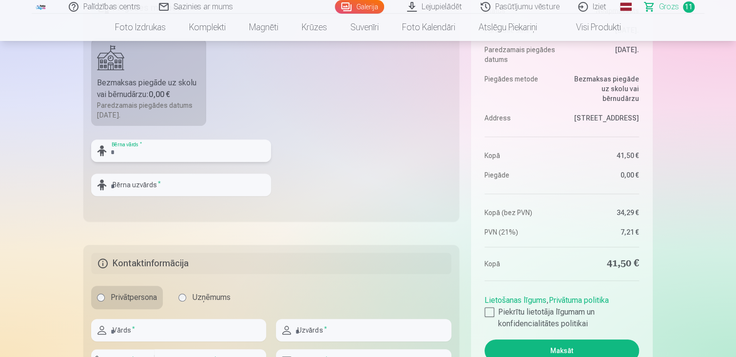
click at [196, 140] on input "text" at bounding box center [181, 150] width 180 height 22
type input "*"
type input "********"
click at [176, 192] on input "text" at bounding box center [181, 184] width 180 height 22
type input "*"
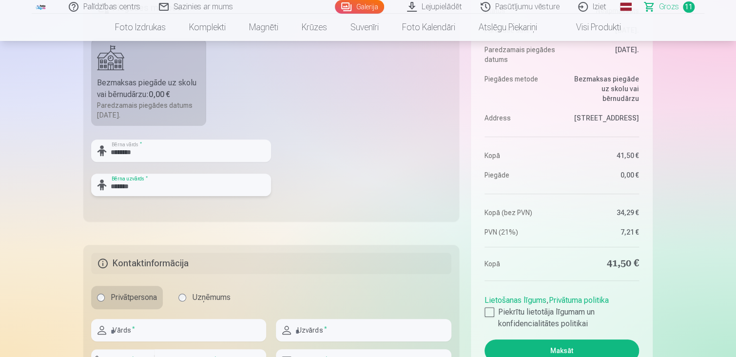
type input "*******"
click at [341, 179] on fieldset "Piegādes metode Bezmaksas piegāde uz skolu vai bērnudārzu : 0,00 € Paredzamais …" at bounding box center [271, 105] width 376 height 232
click at [374, 188] on fieldset "Piegādes metode Bezmaksas piegāde uz skolu vai bērnudārzu : 0,00 € Paredzamais …" at bounding box center [271, 105] width 376 height 232
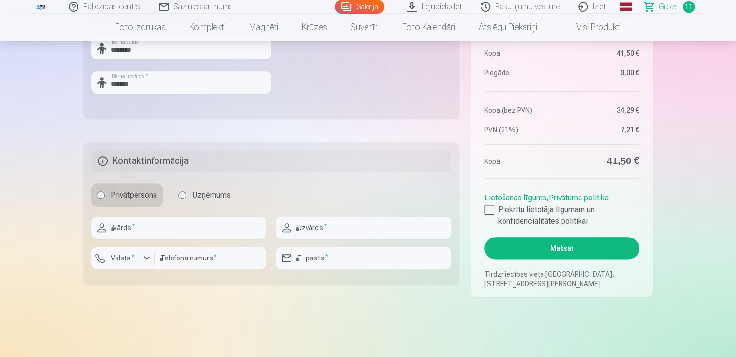
scroll to position [507, 0]
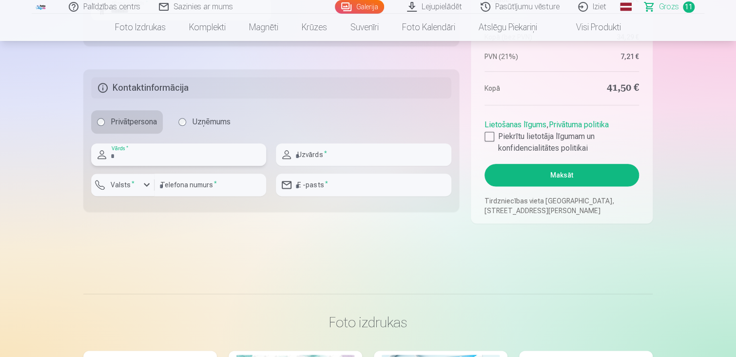
click at [204, 156] on input "text" at bounding box center [178, 154] width 175 height 22
drag, startPoint x: 211, startPoint y: 153, endPoint x: 306, endPoint y: 153, distance: 95.5
click at [306, 153] on div "****** Vārds * Uzvārds * Valsts * Telefona numurs * E -pasts *" at bounding box center [271, 173] width 360 height 60
type input "******"
click at [306, 153] on input "text" at bounding box center [363, 154] width 175 height 22
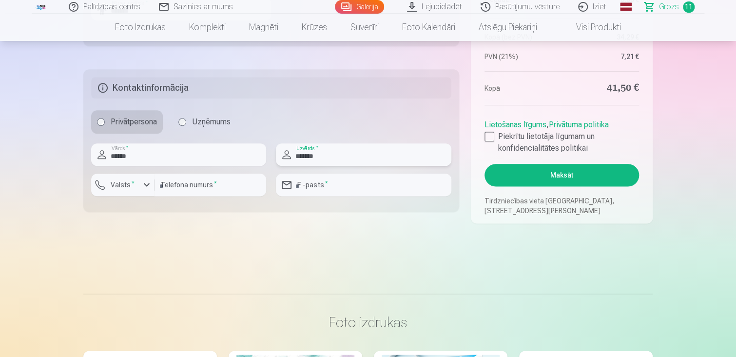
type input "*******"
click at [150, 183] on div "button" at bounding box center [147, 185] width 12 height 12
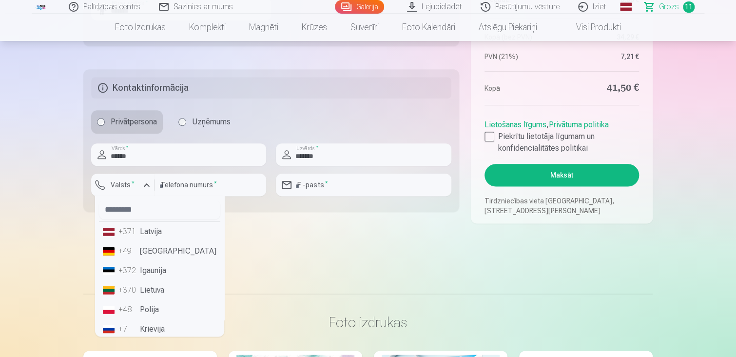
click at [150, 231] on li "+371 Latvija" at bounding box center [159, 231] width 121 height 19
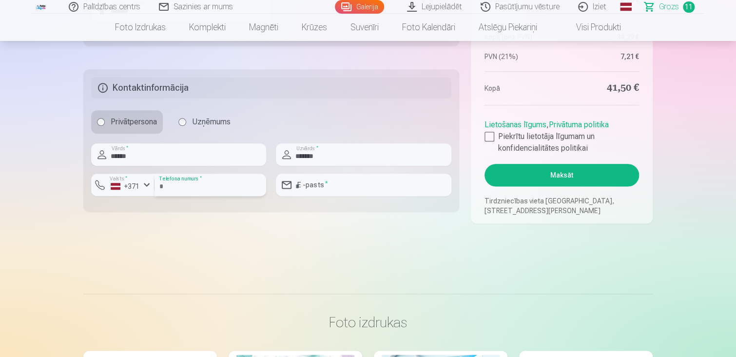
click at [198, 175] on input "number" at bounding box center [210, 184] width 112 height 22
type input "********"
click at [345, 187] on input "email" at bounding box center [363, 184] width 175 height 22
type input "**********"
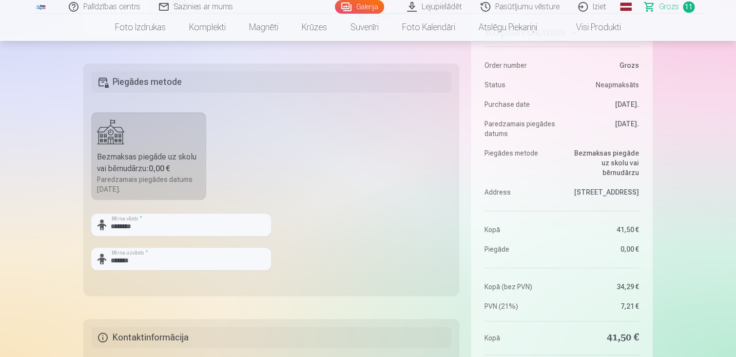
scroll to position [253, 0]
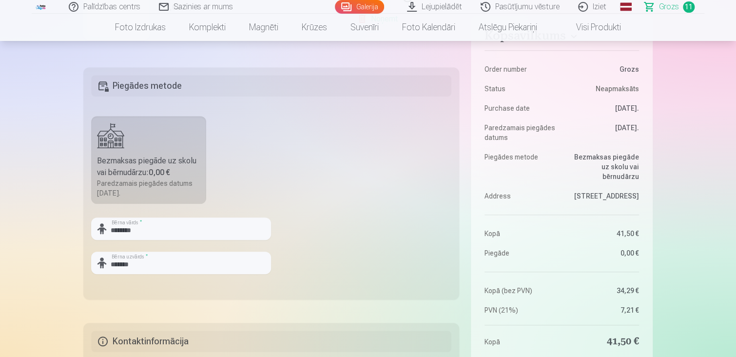
click at [128, 150] on label "Bezmaksas piegāde uz skolu vai bērnudārzu : 0,00 € Paredzamais piegādes datums …" at bounding box center [148, 160] width 115 height 88
click at [101, 84] on h5 "Piegādes metode" at bounding box center [271, 85] width 360 height 21
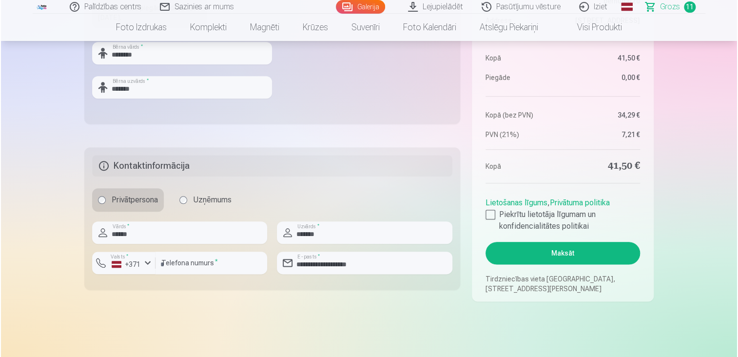
scroll to position [448, 0]
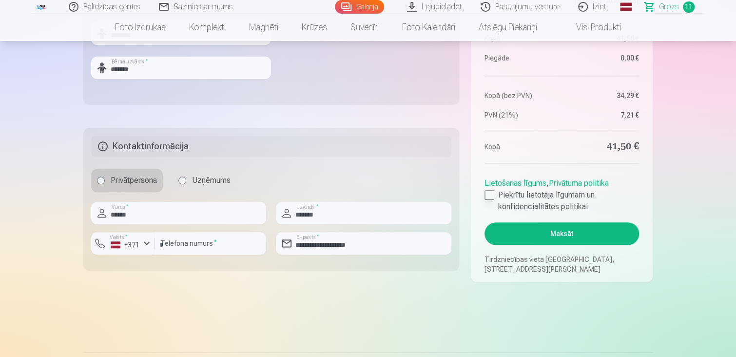
click at [489, 194] on div at bounding box center [489, 195] width 10 height 10
click at [542, 233] on button "Maksāt" at bounding box center [561, 233] width 154 height 22
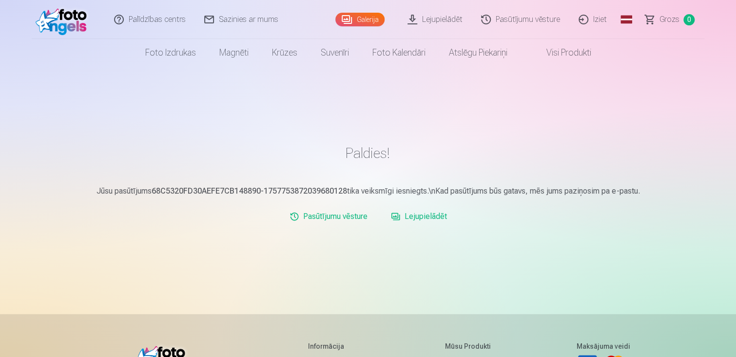
click at [553, 107] on div "Paldies! Jūsu pasūtījums 68C5320FD30AEFE7CB148890-1757753872039680128 tika veik…" at bounding box center [368, 291] width 585 height 582
